Goal: Task Accomplishment & Management: Complete application form

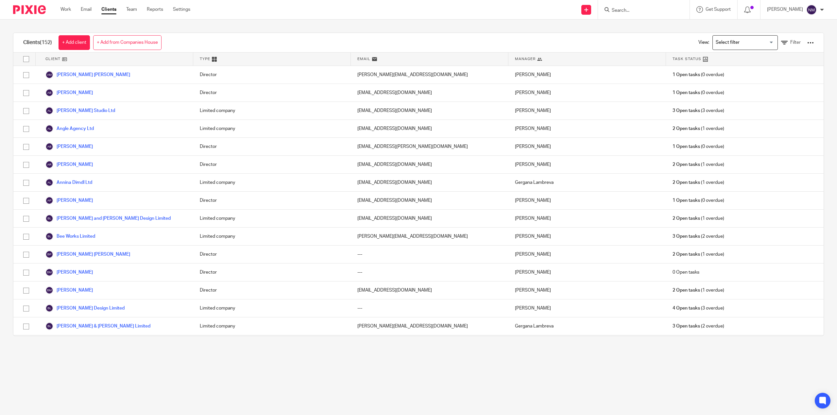
click at [615, 10] on input "Search" at bounding box center [640, 11] width 59 height 6
type input "gaud"
click at [626, 32] on link at bounding box center [654, 36] width 91 height 10
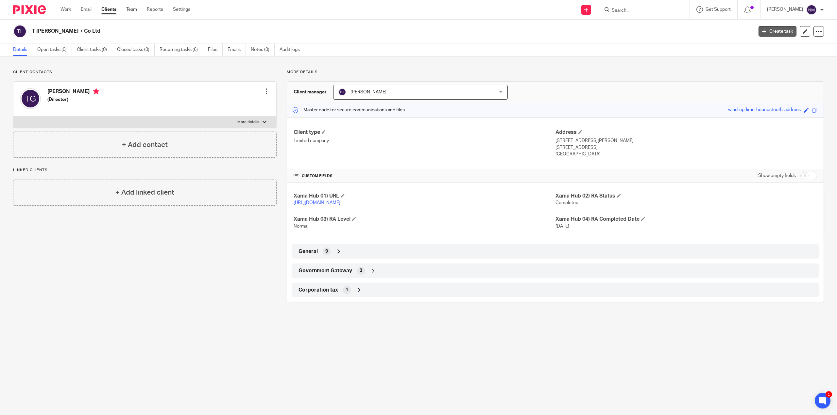
click at [771, 29] on link "Create task" at bounding box center [777, 31] width 38 height 10
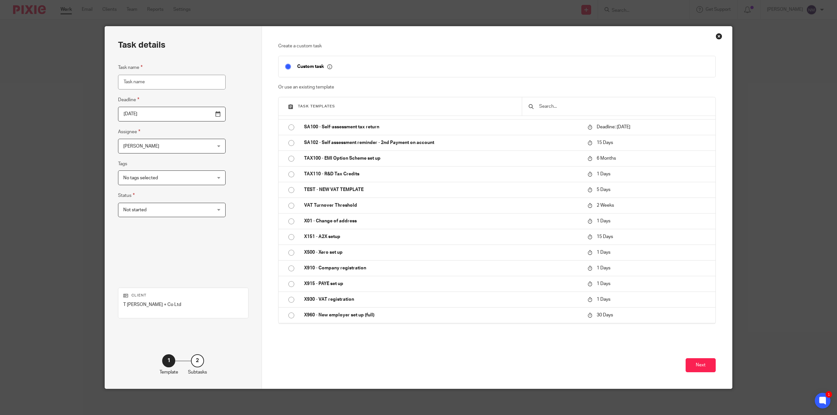
scroll to position [592, 0]
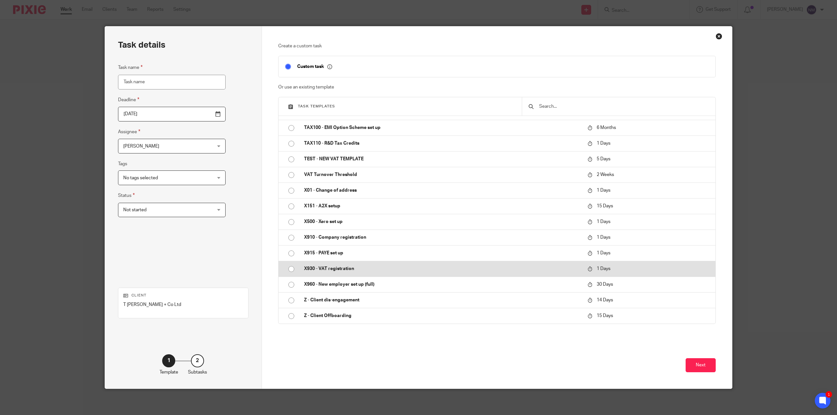
click at [329, 270] on p "X930 - VAT registration" at bounding box center [442, 269] width 277 height 7
type input "2025-10-15"
type input "X930 - VAT registration"
checkbox input "false"
radio input "true"
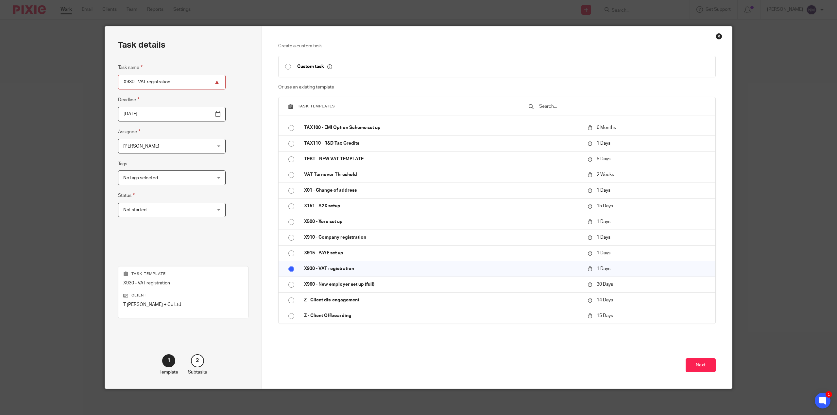
click at [171, 80] on input "X930 - VAT registration" at bounding box center [172, 82] width 108 height 15
click at [200, 82] on input "X930 - VAT registration" at bounding box center [172, 82] width 108 height 15
click at [167, 111] on input "2025-10-15" at bounding box center [172, 114] width 108 height 15
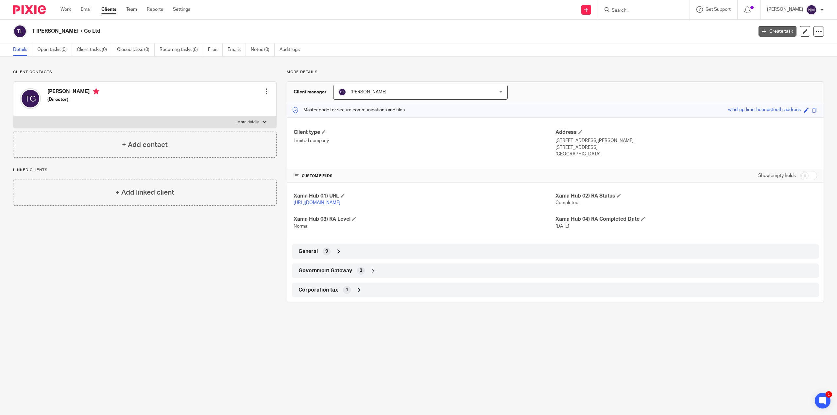
click at [762, 30] on icon at bounding box center [764, 31] width 4 height 4
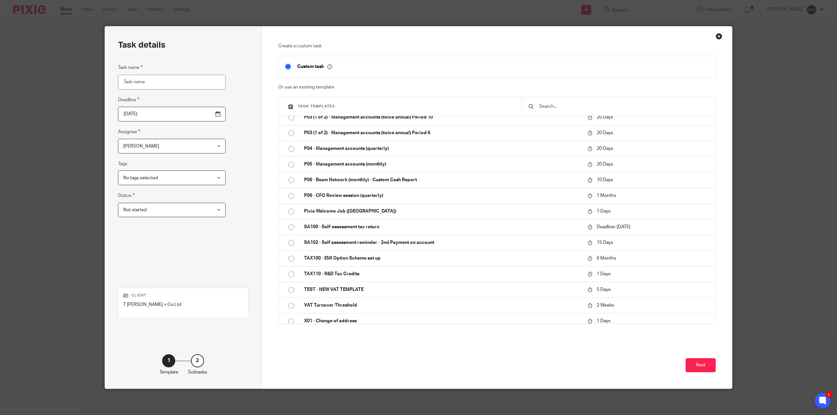
scroll to position [592, 0]
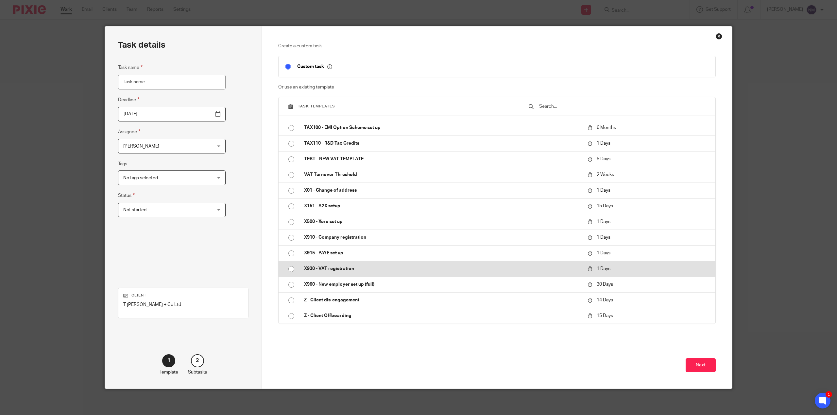
click at [343, 271] on p "X930 - VAT registration" at bounding box center [442, 269] width 277 height 7
type input "2025-10-15"
type input "X930 - VAT registration"
checkbox input "false"
radio input "true"
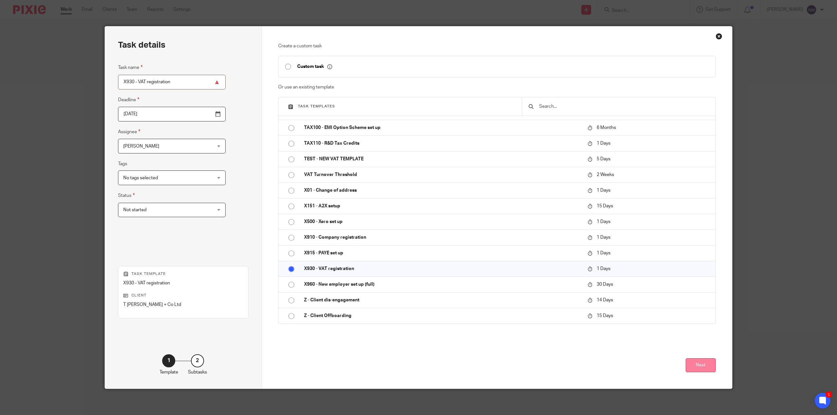
click at [688, 364] on button "Next" at bounding box center [700, 365] width 30 height 14
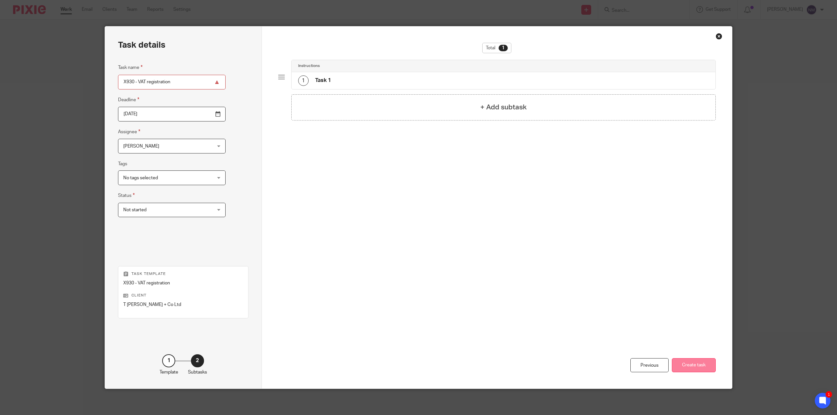
click at [688, 364] on button "Create task" at bounding box center [694, 365] width 44 height 14
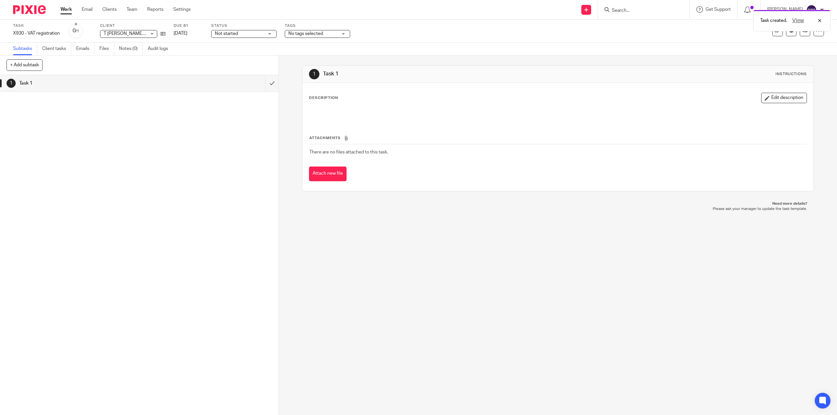
click at [614, 9] on div "Task created. View" at bounding box center [624, 19] width 412 height 25
click at [818, 19] on div "View" at bounding box center [805, 21] width 37 height 8
click at [621, 9] on input "Search" at bounding box center [640, 11] width 59 height 6
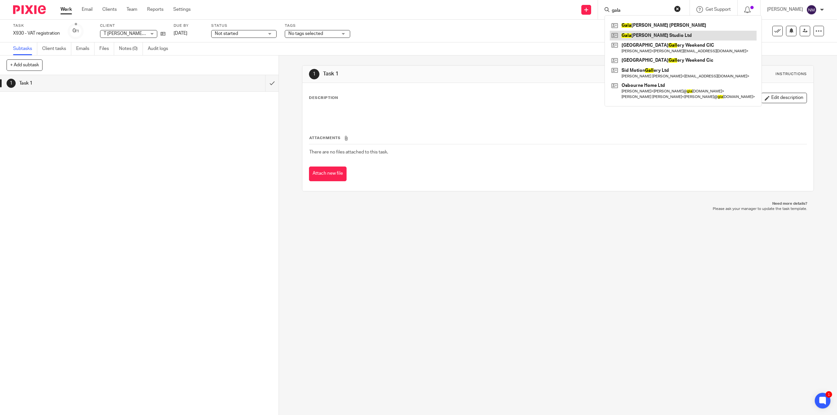
type input "gala"
click at [633, 33] on link at bounding box center [682, 36] width 147 height 10
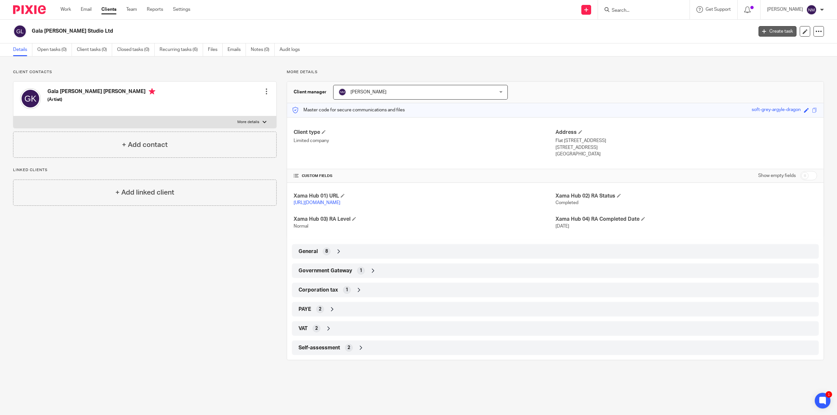
click at [762, 32] on icon at bounding box center [764, 31] width 4 height 4
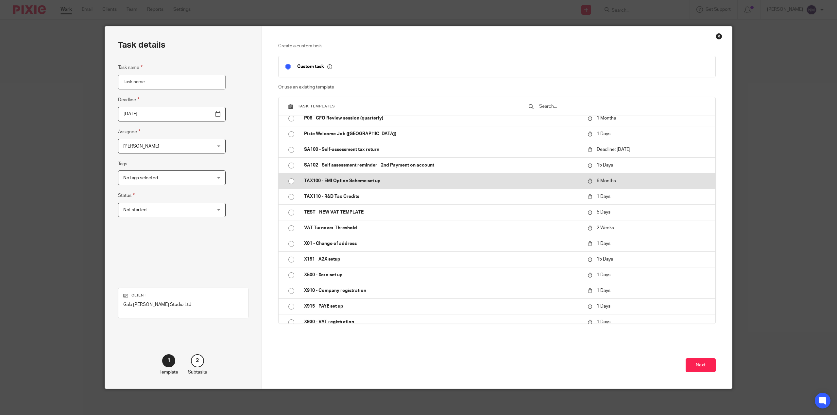
scroll to position [592, 0]
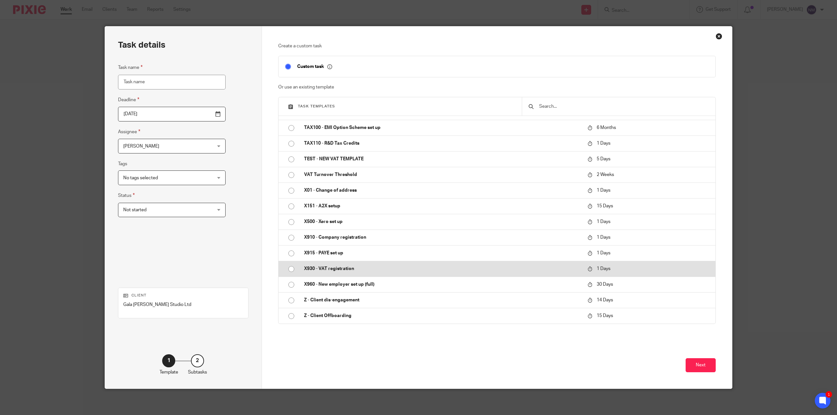
click at [341, 264] on td "X930 - VAT registration" at bounding box center [440, 269] width 287 height 16
type input "2025-10-15"
type input "X930 - VAT registration"
checkbox input "false"
radio input "true"
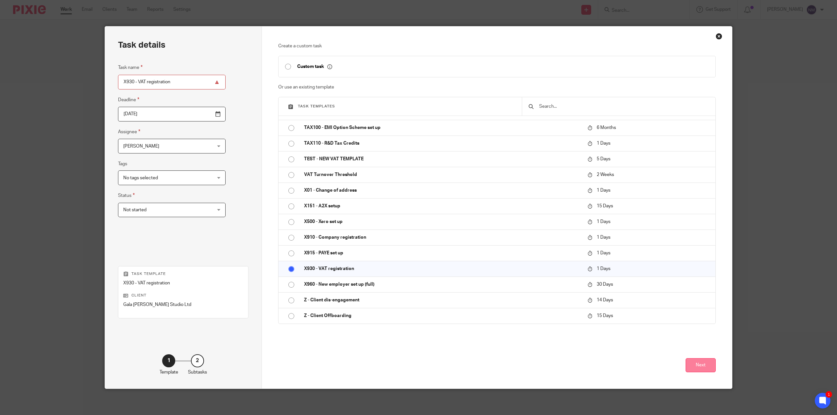
click at [694, 364] on button "Next" at bounding box center [700, 365] width 30 height 14
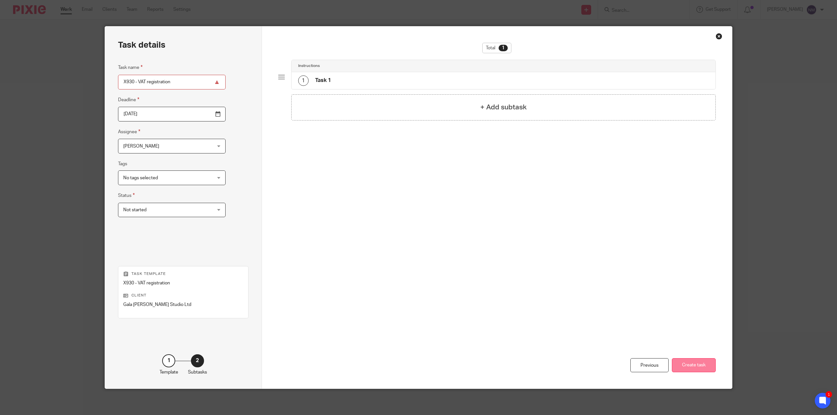
click at [693, 364] on button "Create task" at bounding box center [694, 365] width 44 height 14
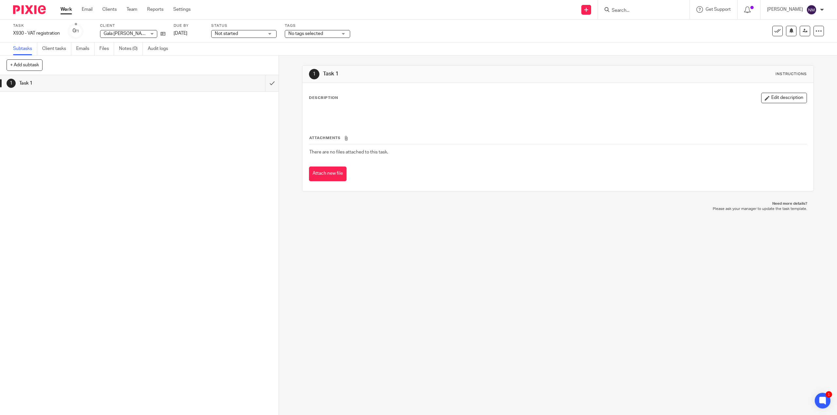
drag, startPoint x: 562, startPoint y: 248, endPoint x: 563, endPoint y: 217, distance: 30.8
click at [562, 248] on div "1 Task 1 Instructions Description Edit description Attachments There are no fil…" at bounding box center [558, 236] width 558 height 360
click at [615, 9] on input "Search" at bounding box center [640, 11] width 59 height 6
type input "xin"
click at [622, 33] on link at bounding box center [649, 36] width 81 height 10
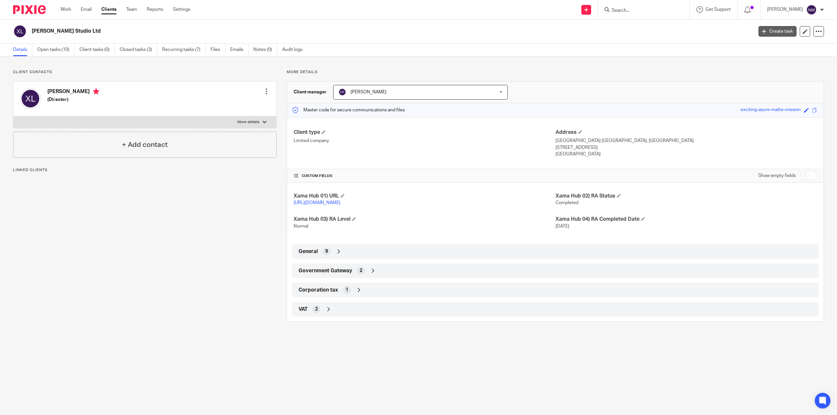
click at [771, 31] on link "Create task" at bounding box center [777, 31] width 38 height 10
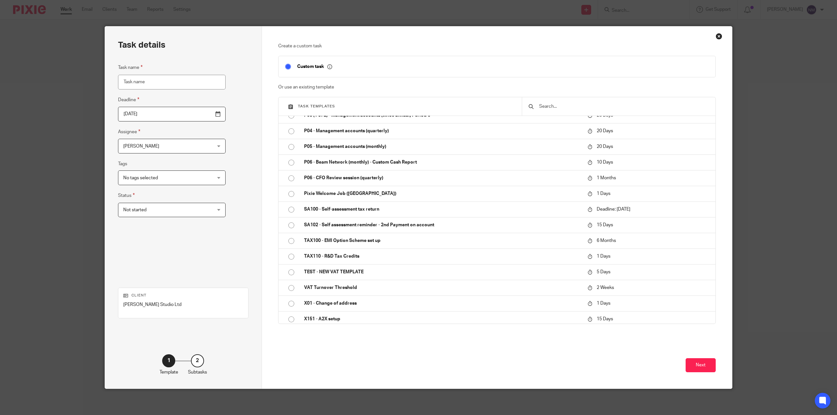
scroll to position [592, 0]
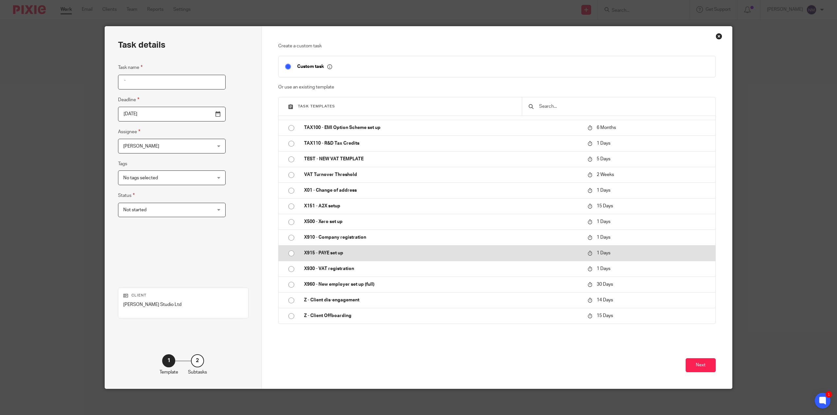
type input "`"
click at [290, 251] on input "radio" at bounding box center [291, 253] width 12 height 12
type input "[DATE]"
checkbox input "false"
radio input "false"
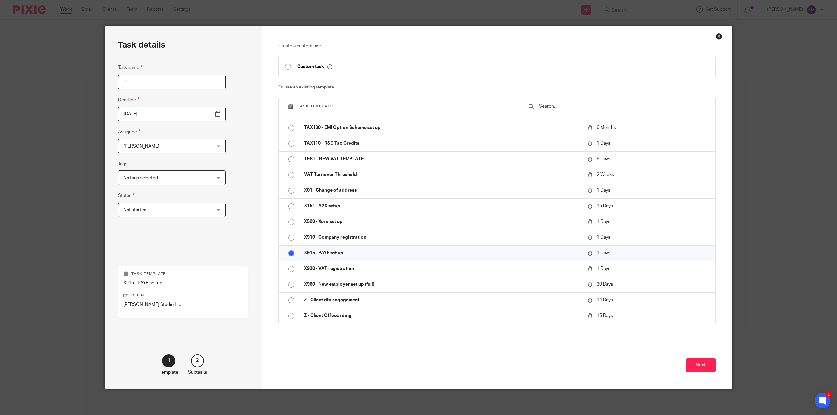
click at [140, 143] on span "[PERSON_NAME]" at bounding box center [164, 146] width 82 height 14
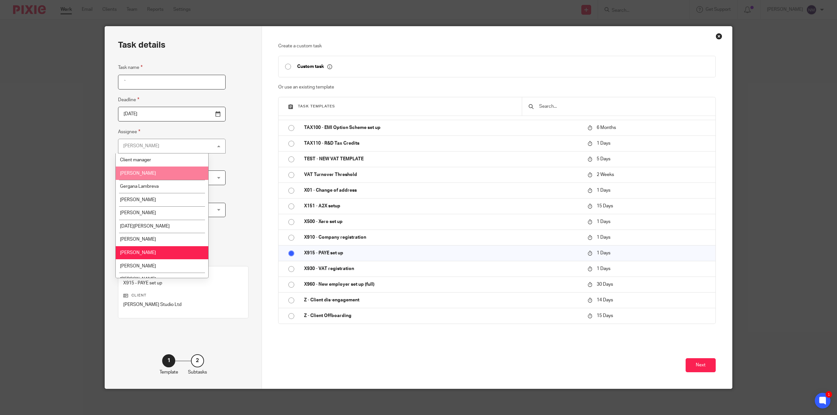
click at [144, 173] on span "[PERSON_NAME]" at bounding box center [138, 173] width 36 height 5
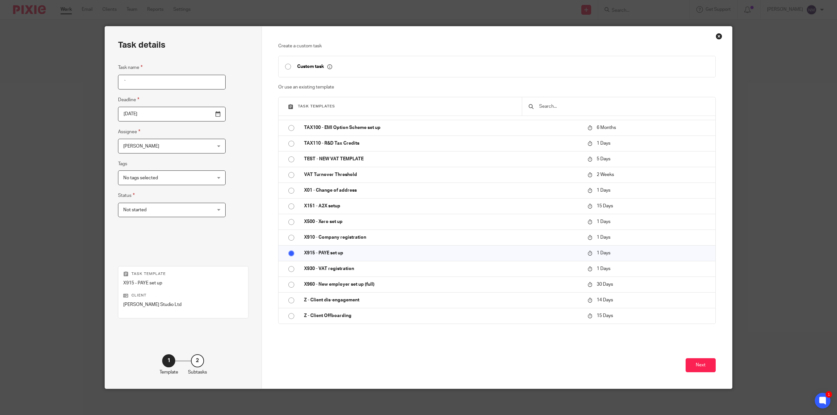
click at [135, 80] on input "`" at bounding box center [172, 82] width 108 height 15
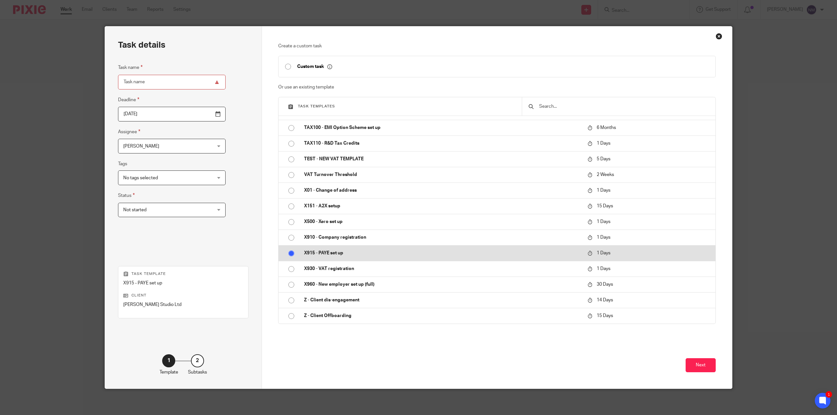
drag, startPoint x: 342, startPoint y: 253, endPoint x: 316, endPoint y: 252, distance: 26.8
click at [316, 253] on p "X915 - PAYE set up" at bounding box center [442, 253] width 277 height 7
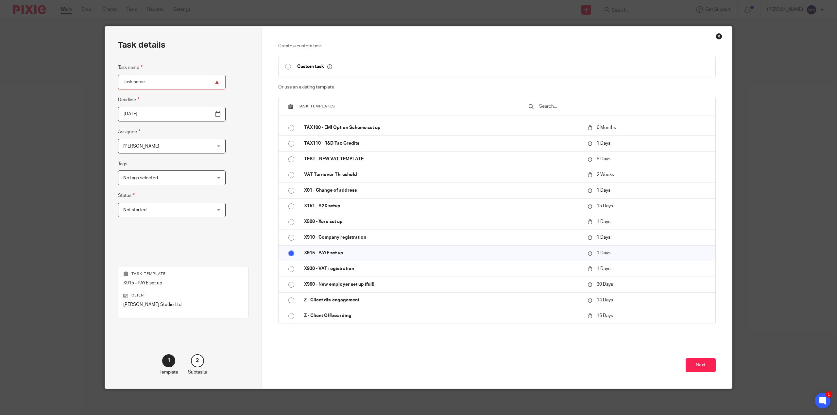
click at [143, 84] on input "Task name" at bounding box center [172, 82] width 108 height 15
type input "X915 - PAYE set up"
click at [690, 362] on button "Next" at bounding box center [700, 365] width 30 height 14
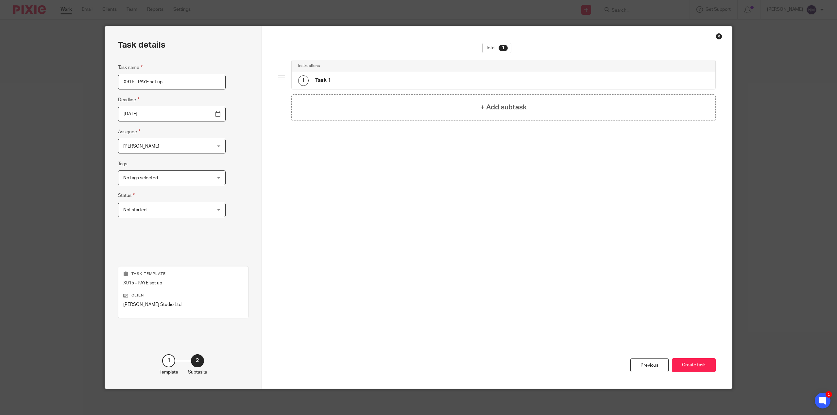
click at [691, 381] on div "Previous Create task" at bounding box center [497, 318] width 438 height 141
click at [690, 367] on button "Create task" at bounding box center [694, 365] width 44 height 14
